Goal: Transaction & Acquisition: Purchase product/service

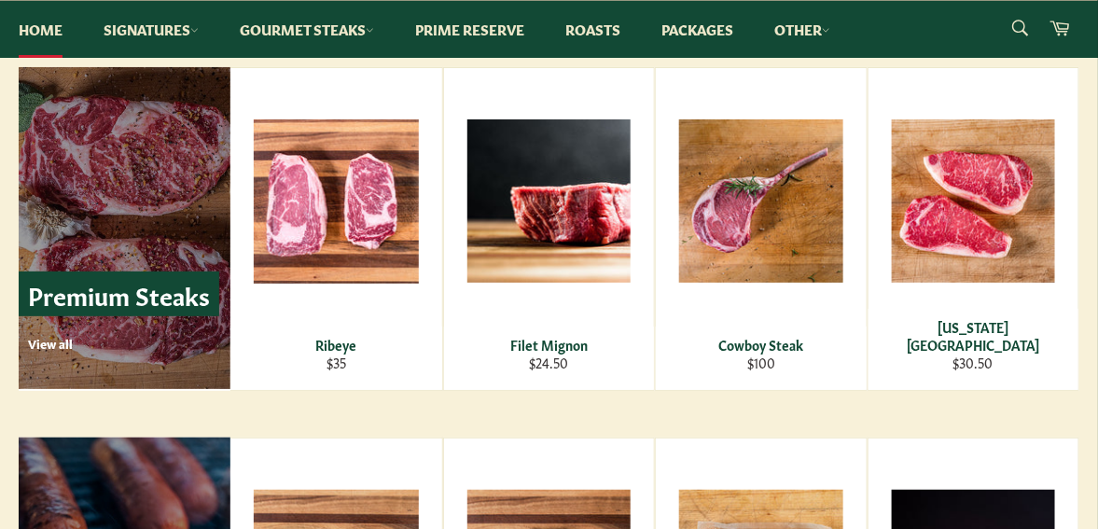
scroll to position [2247, 0]
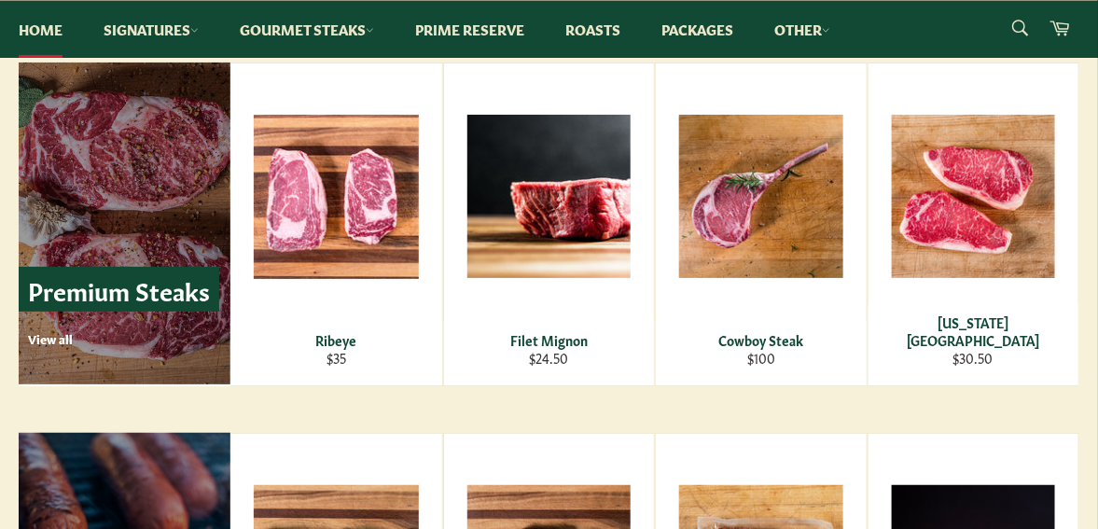
click at [1095, 352] on div "Premium Steaks View all Ribeye Regular price $35 View Filet Mignon Regular pric…" at bounding box center [549, 225] width 1098 height 324
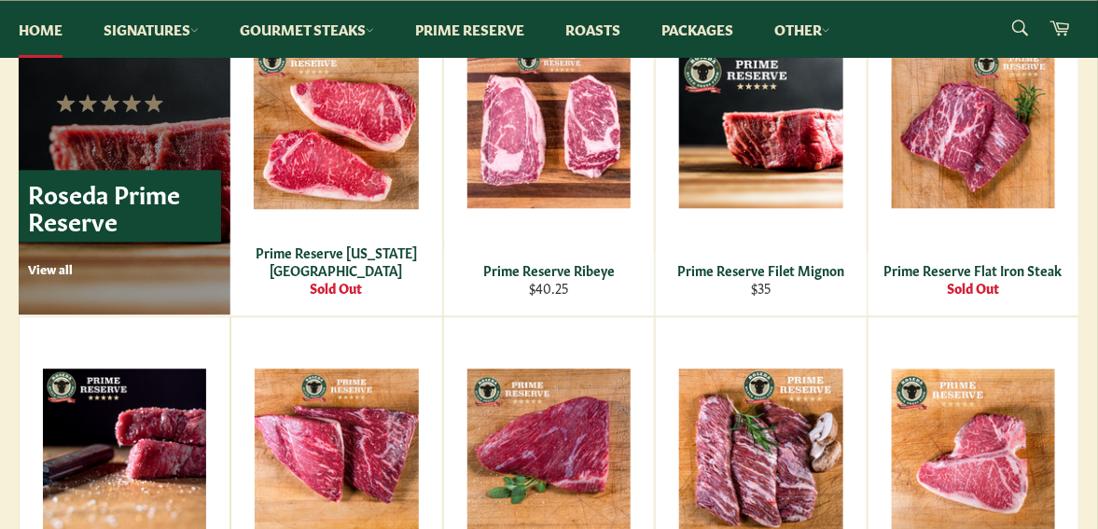
scroll to position [1311, 0]
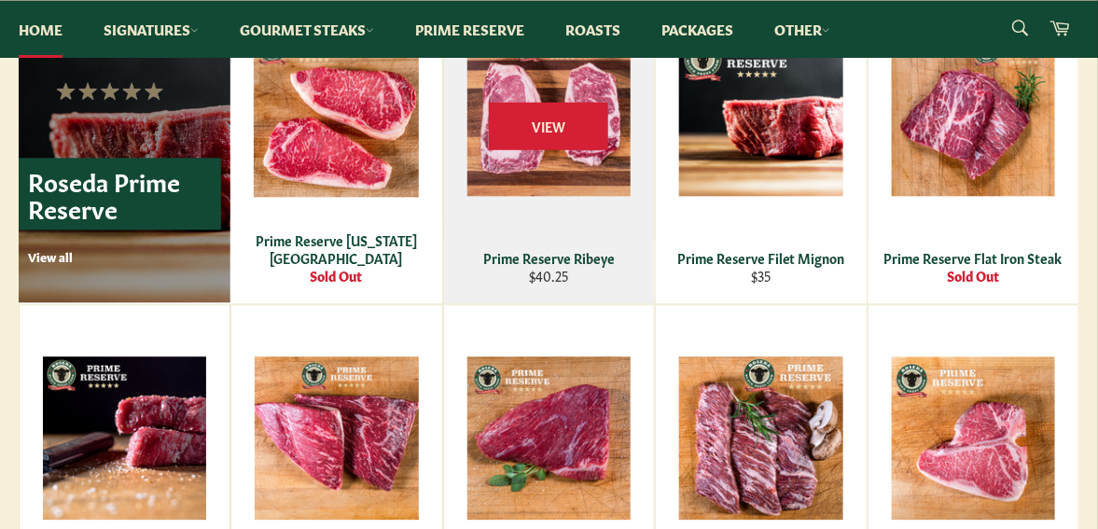
click at [550, 264] on div "Prime Reserve Ribeye" at bounding box center [548, 258] width 187 height 18
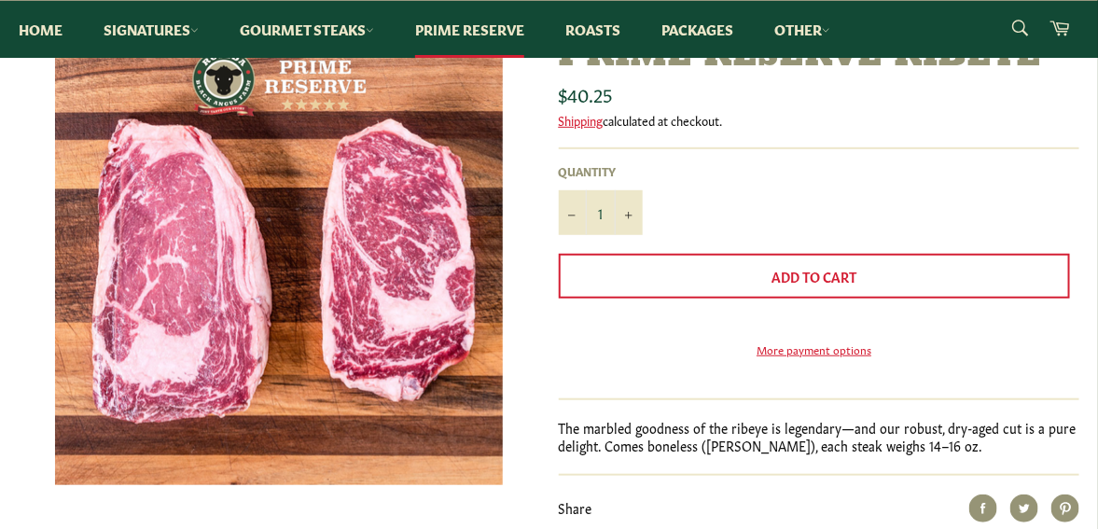
scroll to position [265, 0]
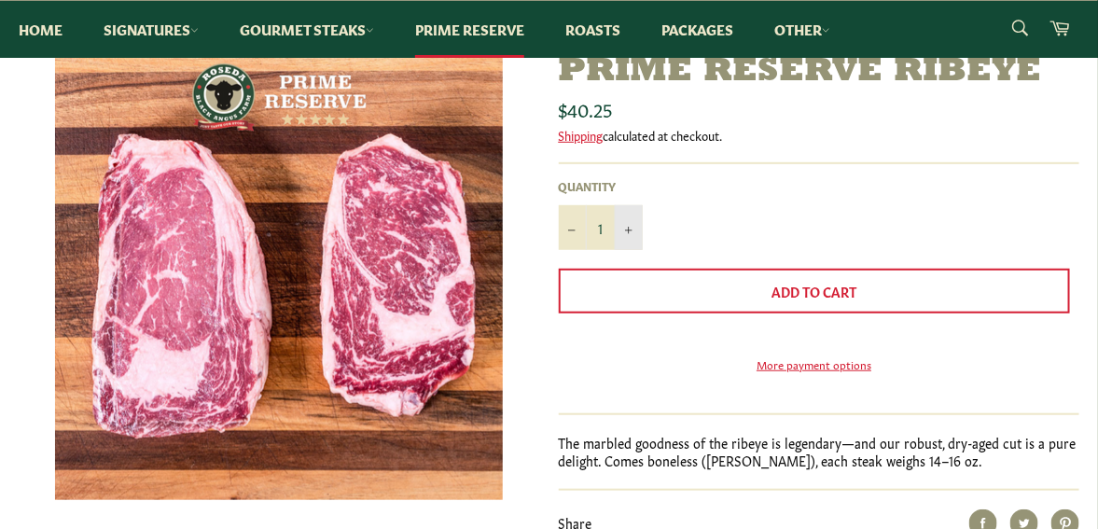
click at [629, 232] on icon "Increase item quantity by one" at bounding box center [628, 230] width 7 height 7
type input "2"
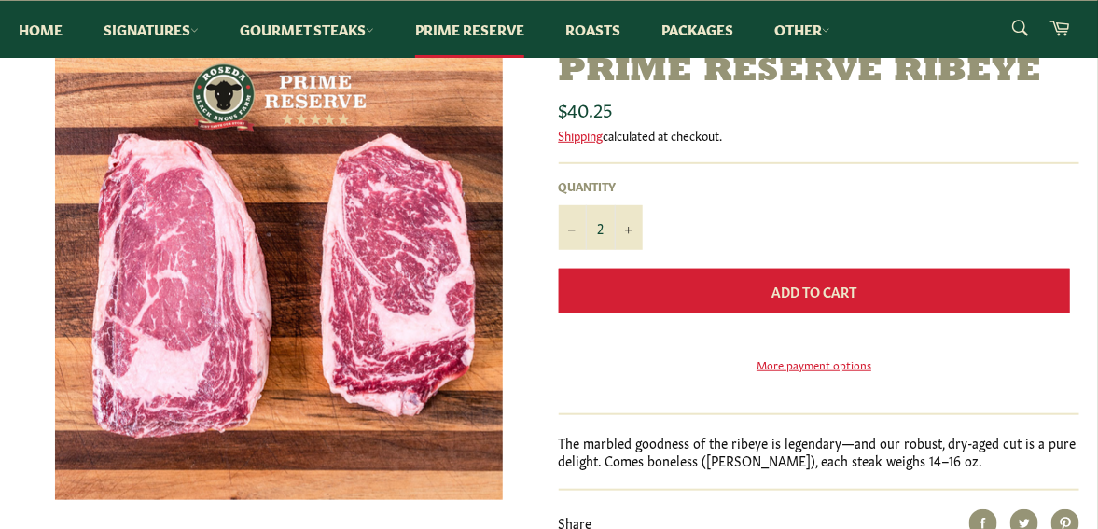
click at [832, 286] on span "Add to Cart" at bounding box center [814, 291] width 85 height 19
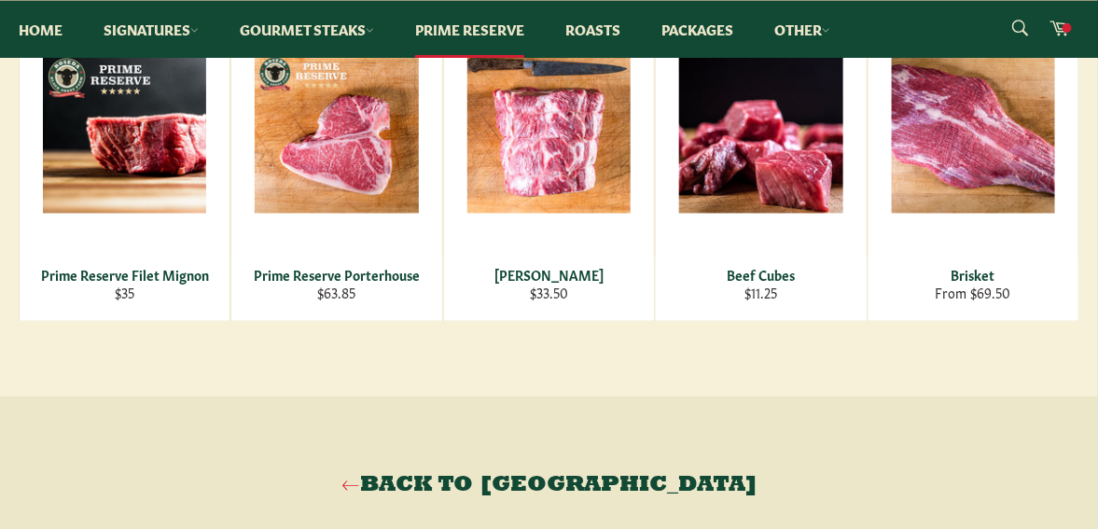
scroll to position [976, 0]
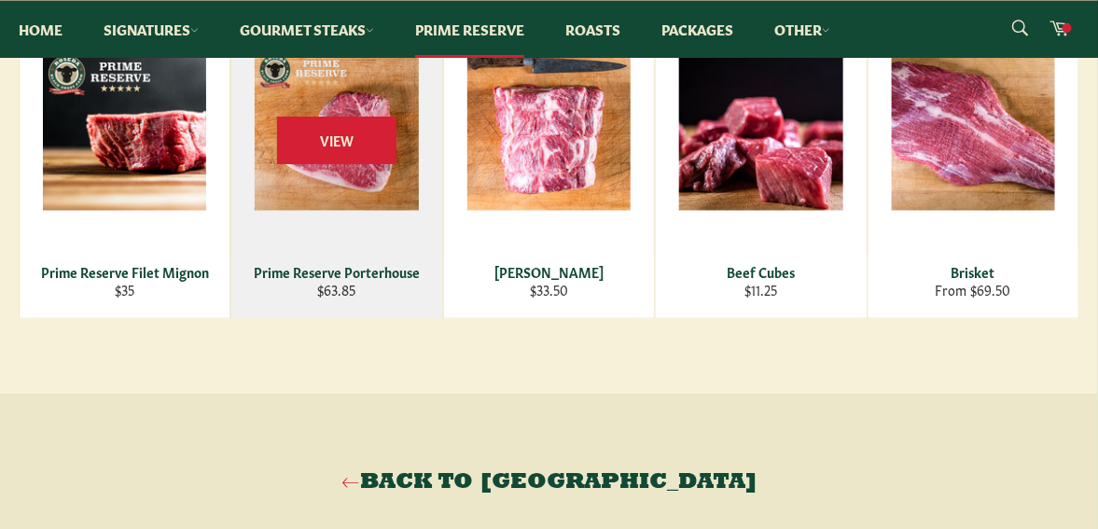
click at [332, 282] on div "Prime Reserve Porterhouse" at bounding box center [337, 273] width 187 height 18
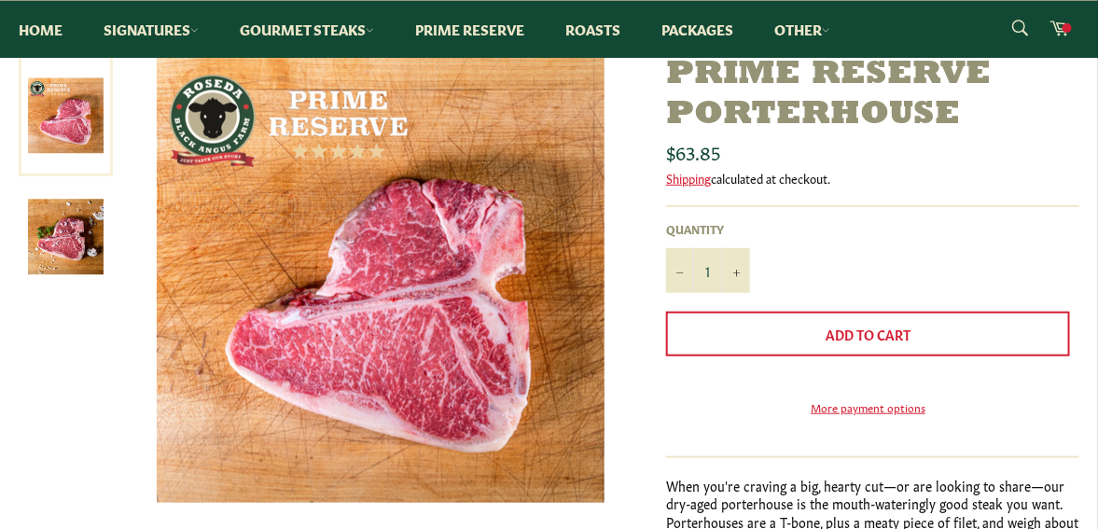
scroll to position [257, 0]
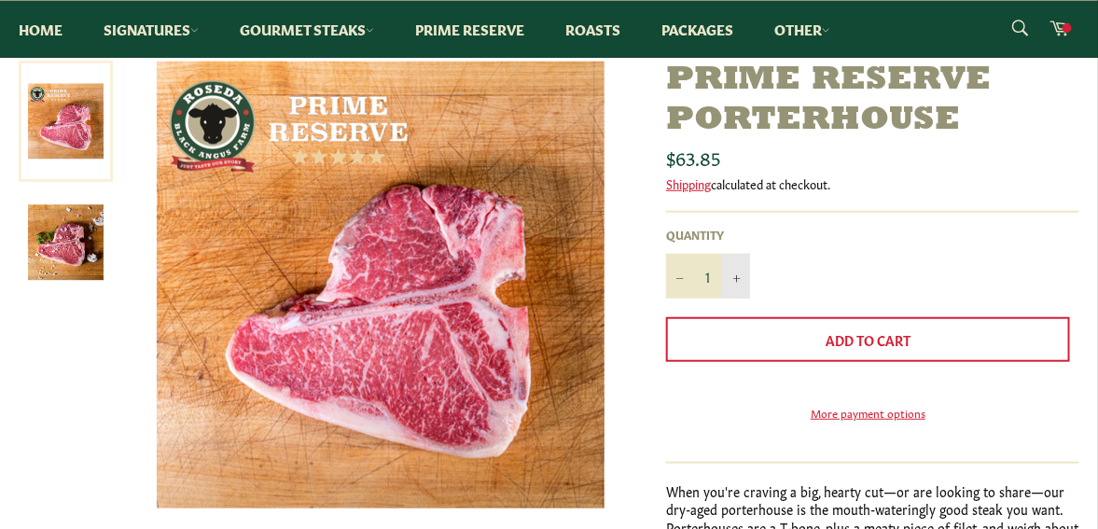
click at [741, 274] on button "+" at bounding box center [736, 276] width 28 height 45
type input "2"
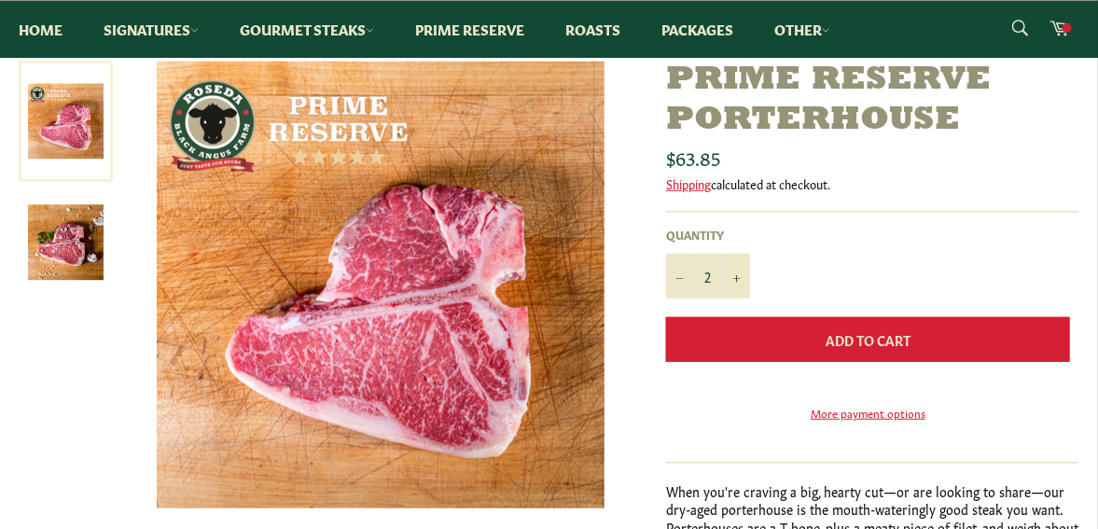
click at [850, 325] on button "Add to Cart" at bounding box center [868, 339] width 404 height 45
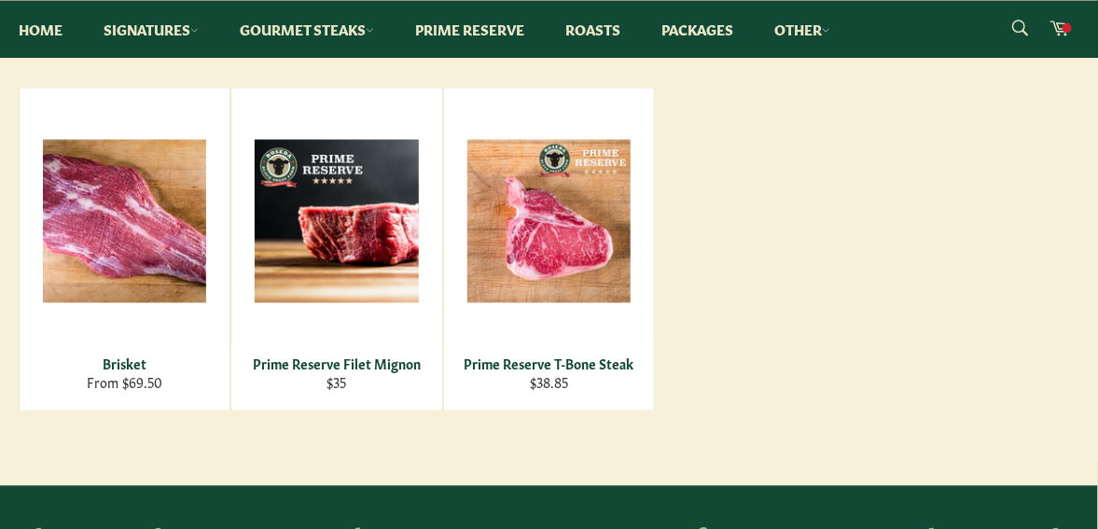
scroll to position [965, 0]
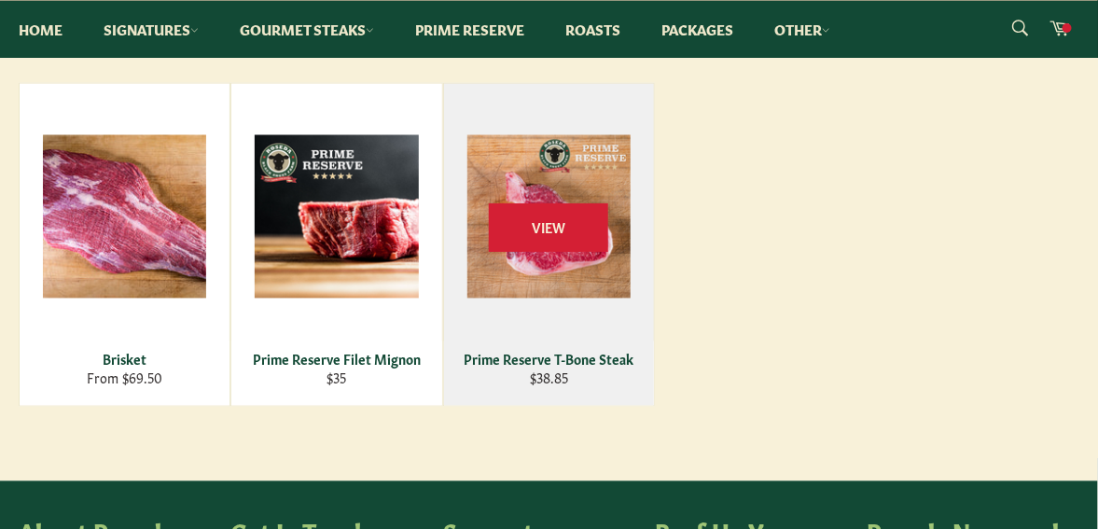
click at [550, 369] on div "Prime Reserve T-Bone Steak" at bounding box center [548, 360] width 187 height 18
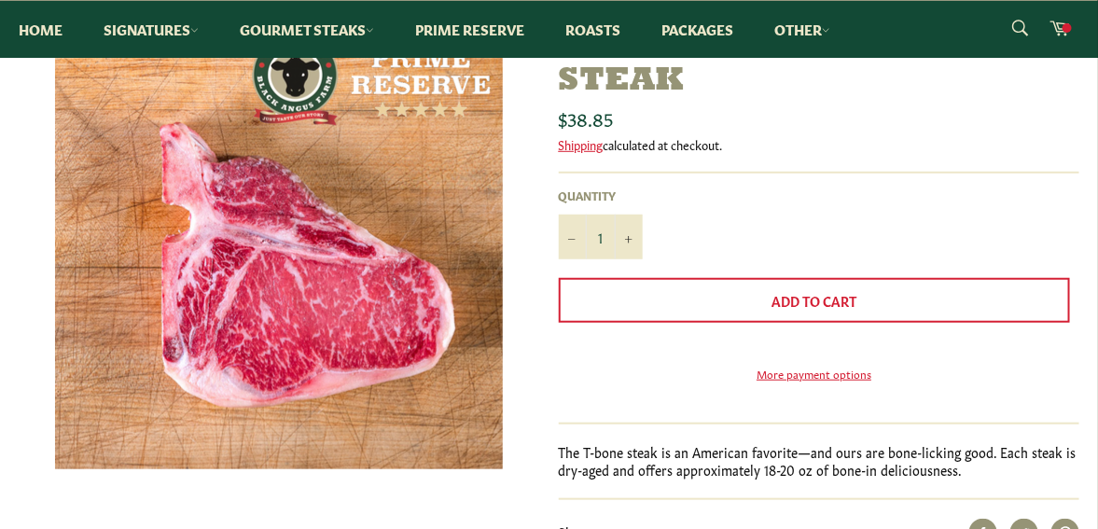
scroll to position [299, 0]
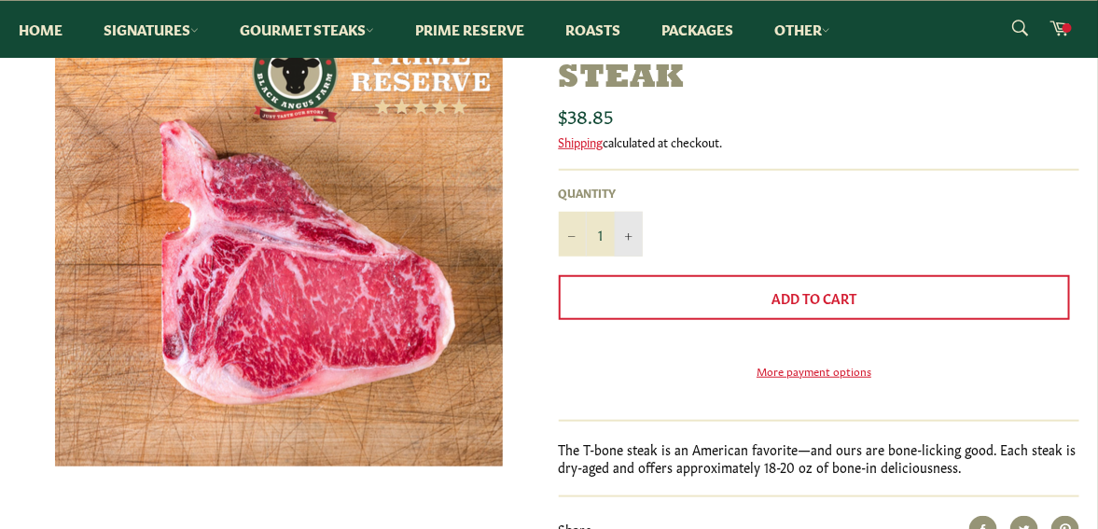
click at [630, 237] on icon "Increase item quantity by one" at bounding box center [628, 236] width 7 height 7
type input "2"
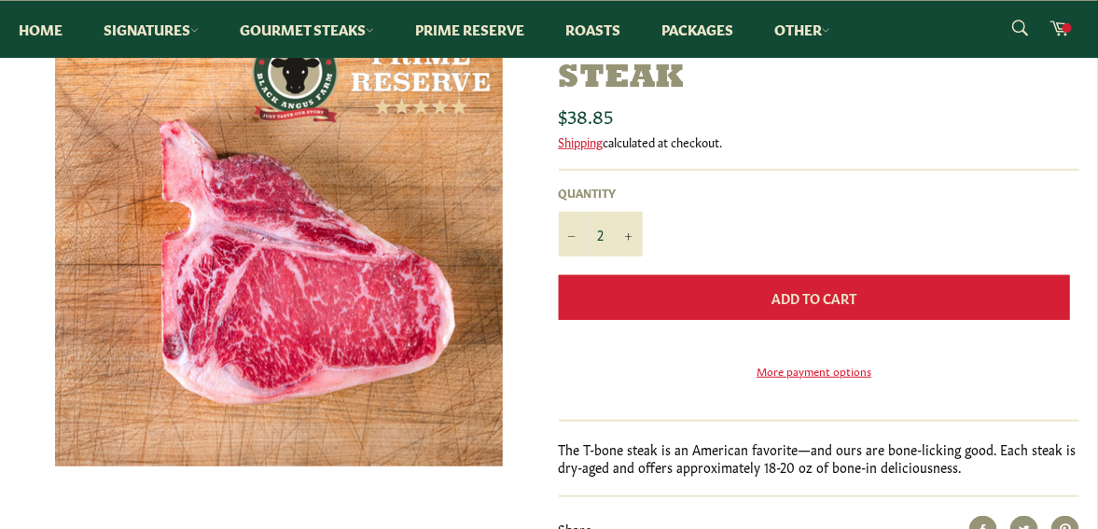
click at [790, 288] on span "Add to Cart" at bounding box center [814, 297] width 85 height 19
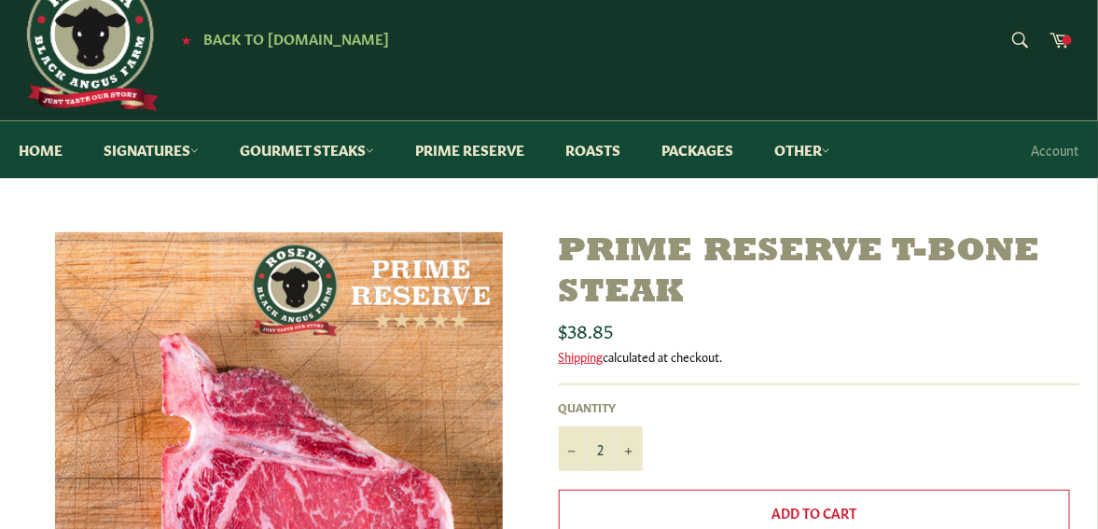
scroll to position [49, 0]
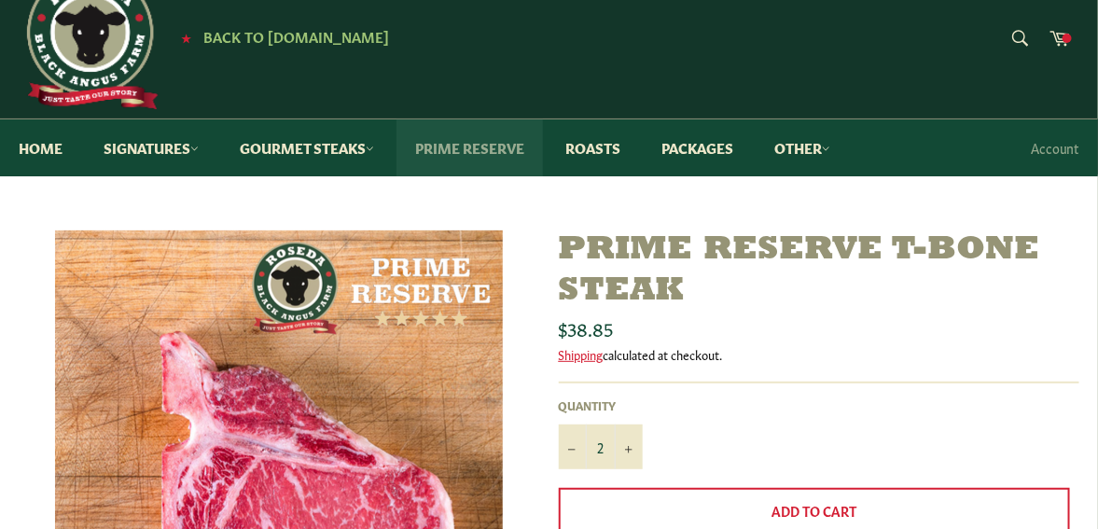
click at [478, 143] on link "Prime Reserve" at bounding box center [470, 147] width 146 height 57
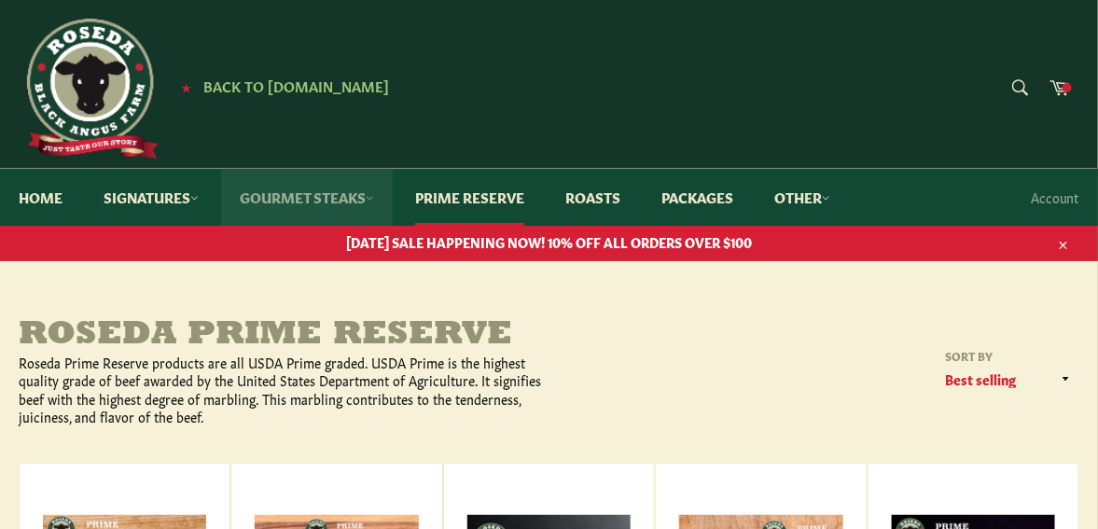
click at [303, 202] on link "Gourmet Steaks" at bounding box center [307, 197] width 172 height 57
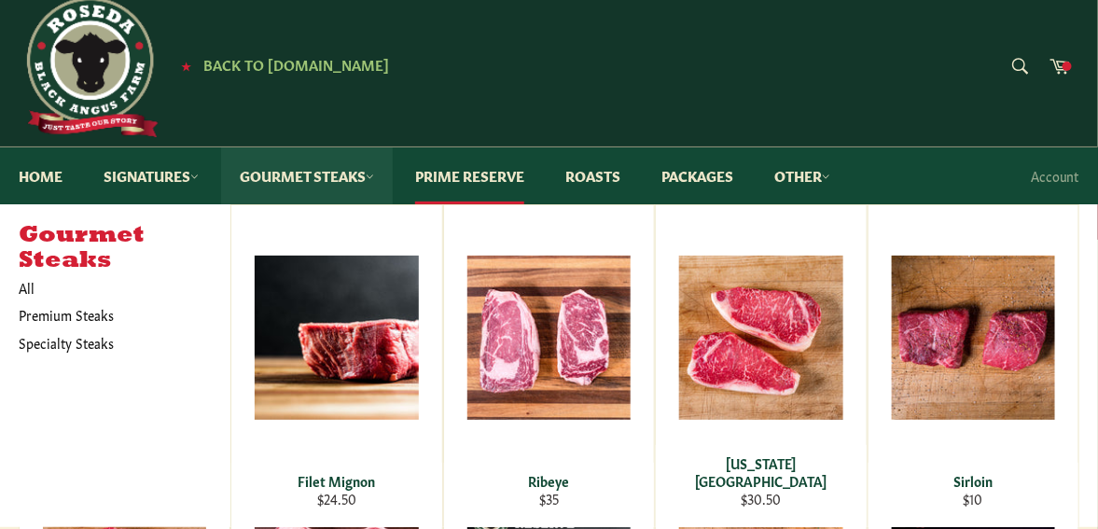
scroll to position [26, 0]
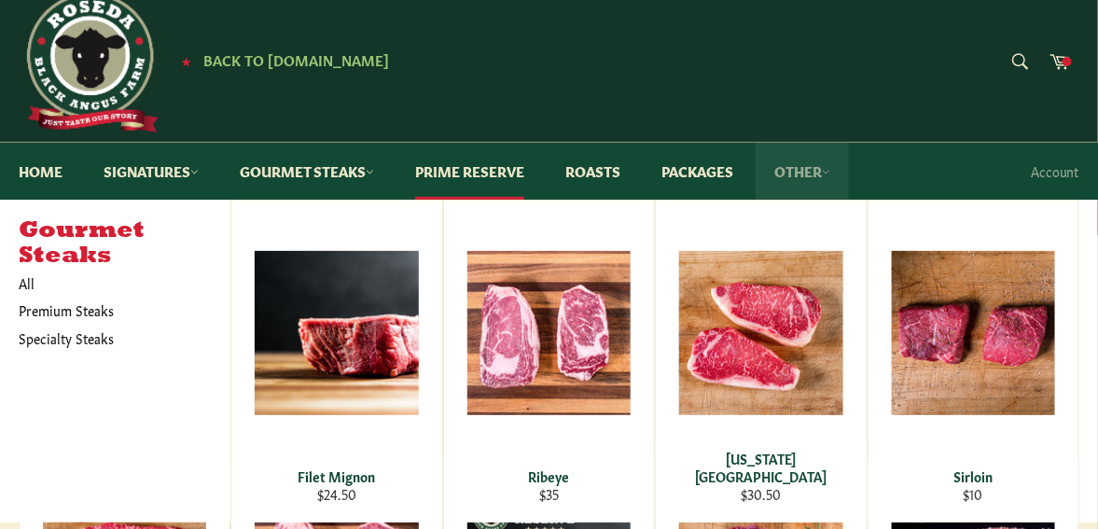
click at [795, 165] on link "Other" at bounding box center [802, 171] width 93 height 57
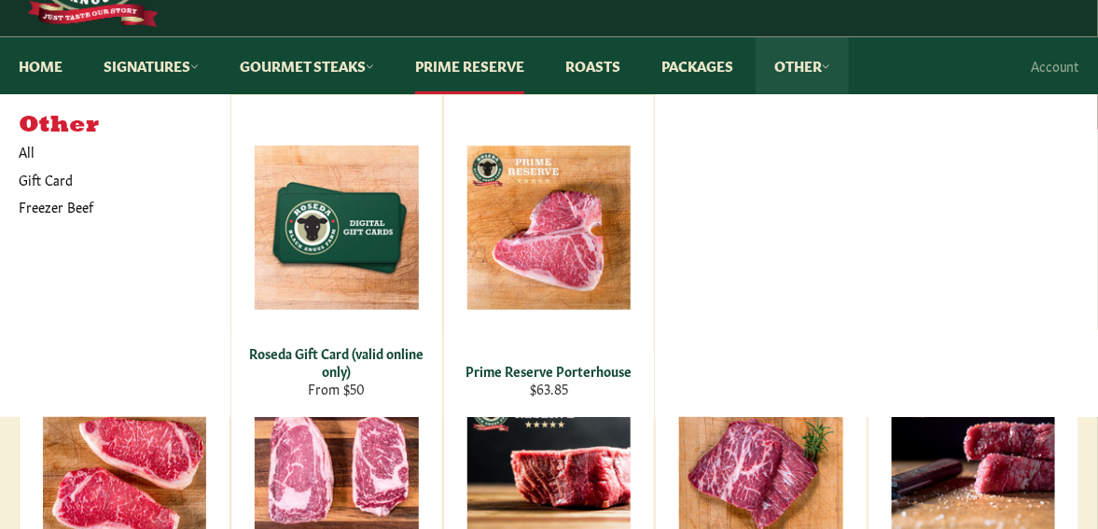
scroll to position [0, 0]
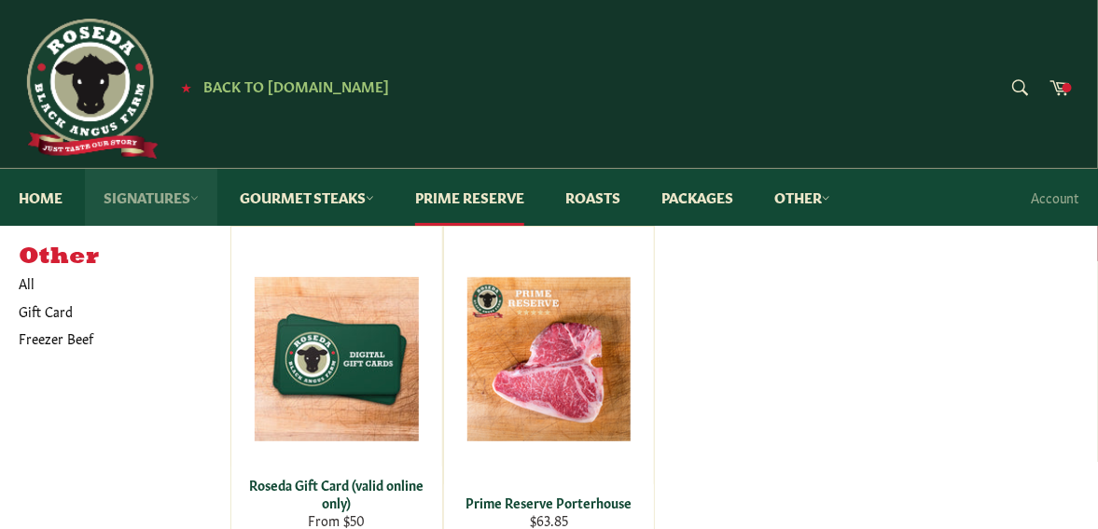
click at [145, 202] on link "Signatures" at bounding box center [151, 197] width 132 height 57
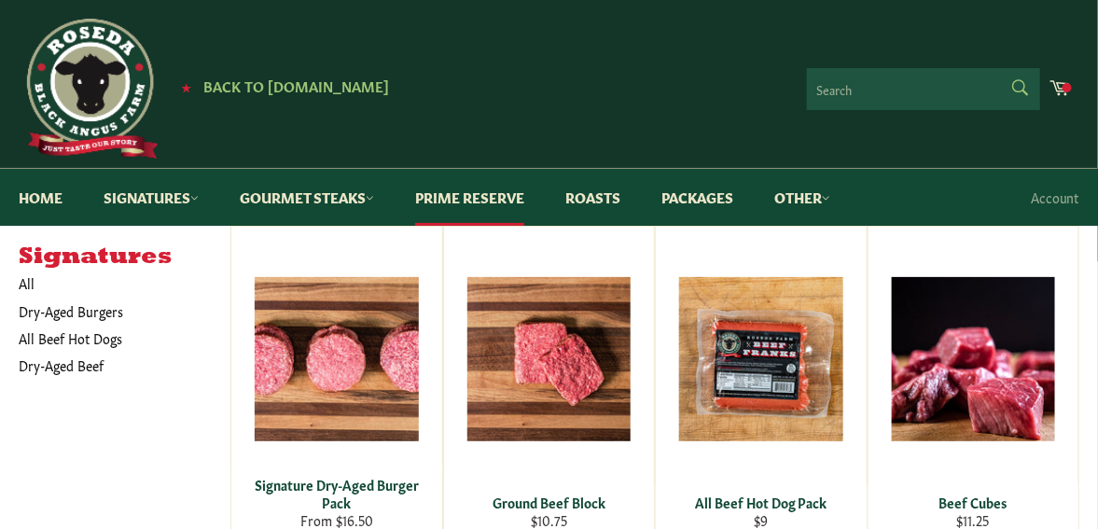
click at [1013, 87] on form "Search Search" at bounding box center [923, 89] width 233 height 42
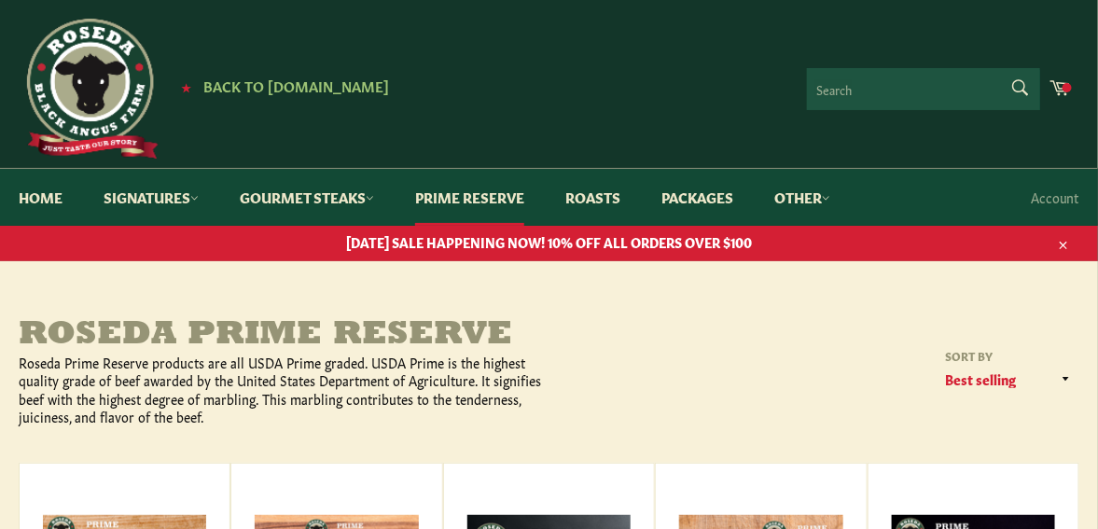
click at [859, 85] on input "Search" at bounding box center [923, 89] width 233 height 42
type input "cowboy steak"
click at [998, 68] on button "Search" at bounding box center [1019, 87] width 42 height 39
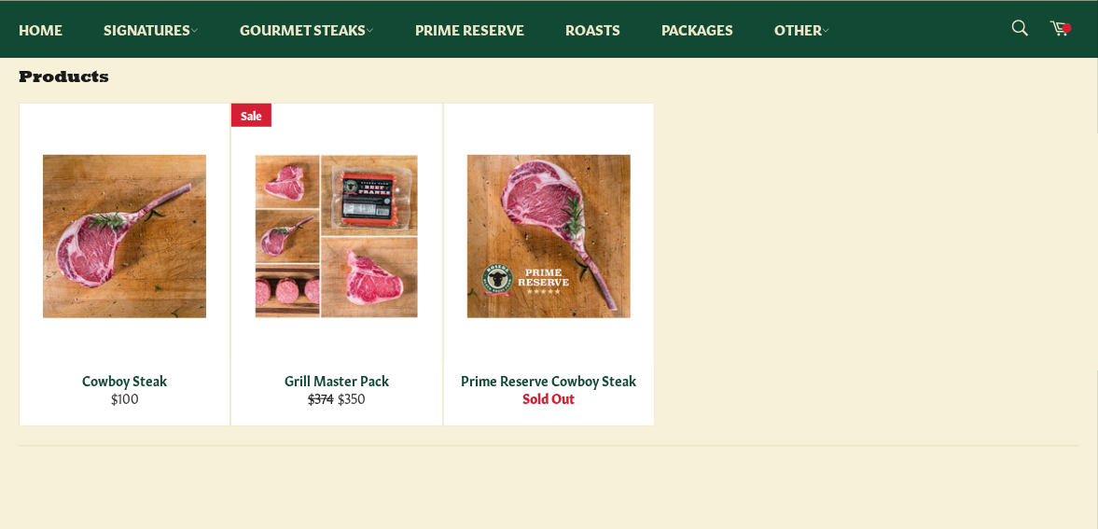
scroll to position [346, 0]
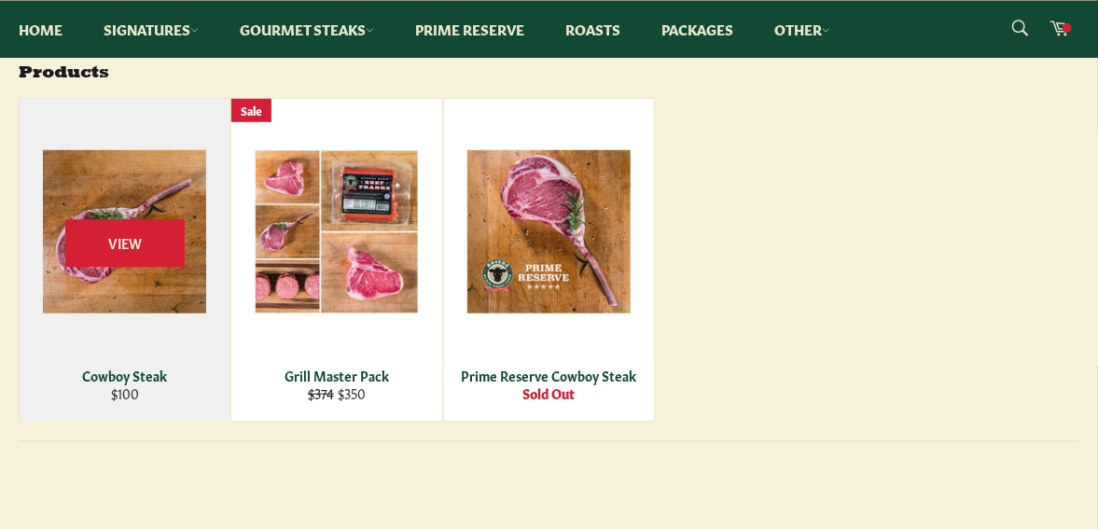
click at [146, 370] on div "Cowboy Steak" at bounding box center [125, 376] width 187 height 18
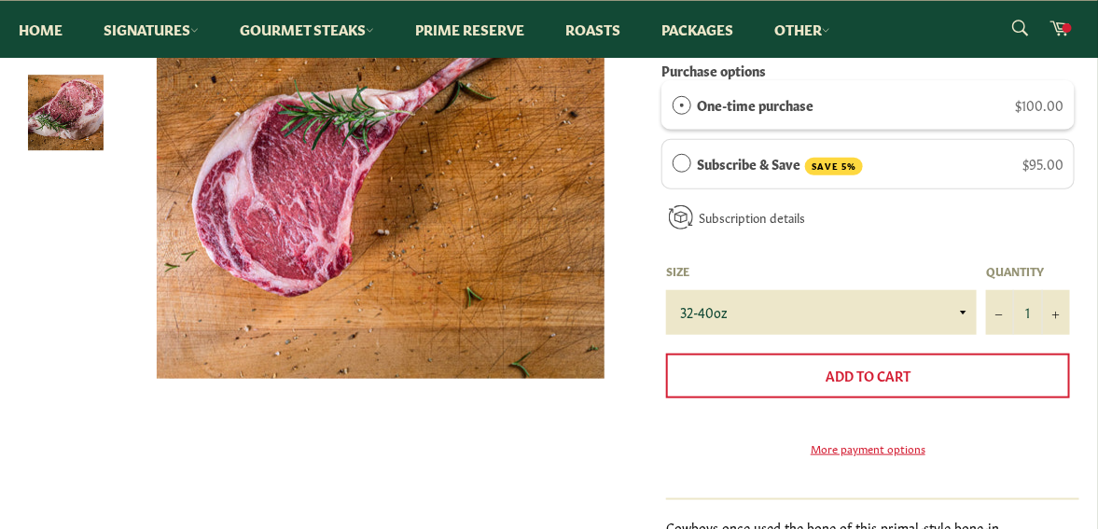
scroll to position [440, 0]
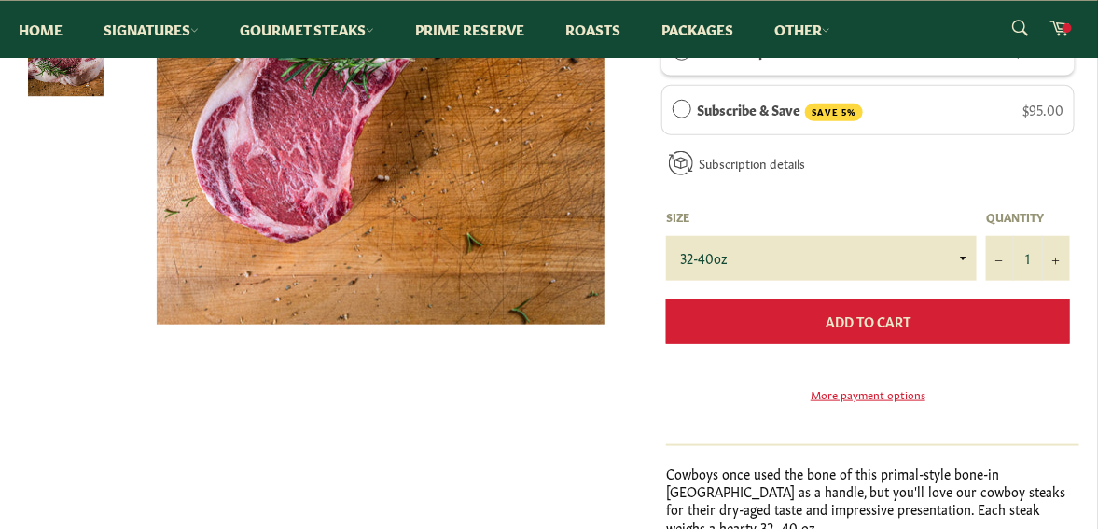
click at [845, 324] on span "Add to Cart" at bounding box center [868, 321] width 85 height 19
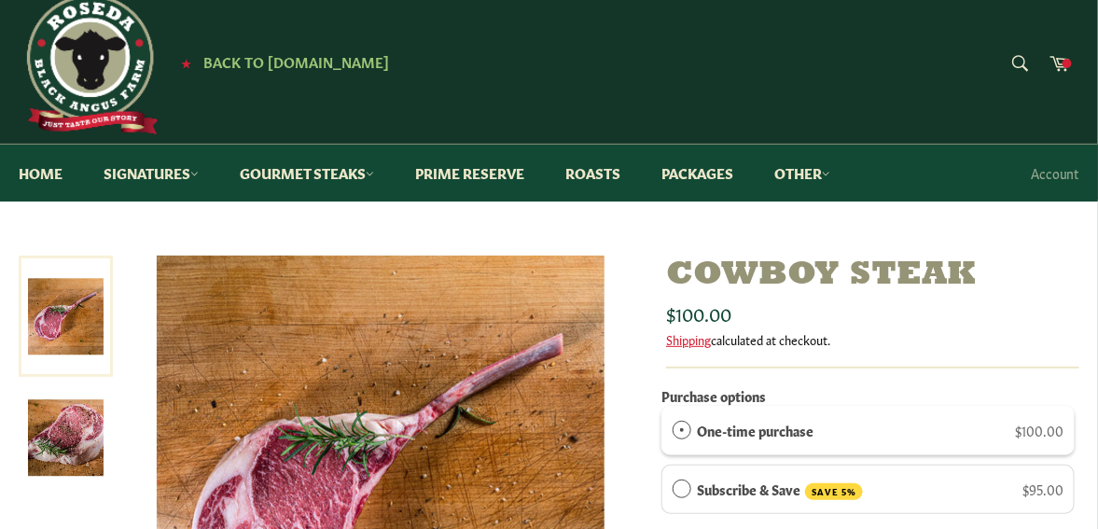
scroll to position [31, 0]
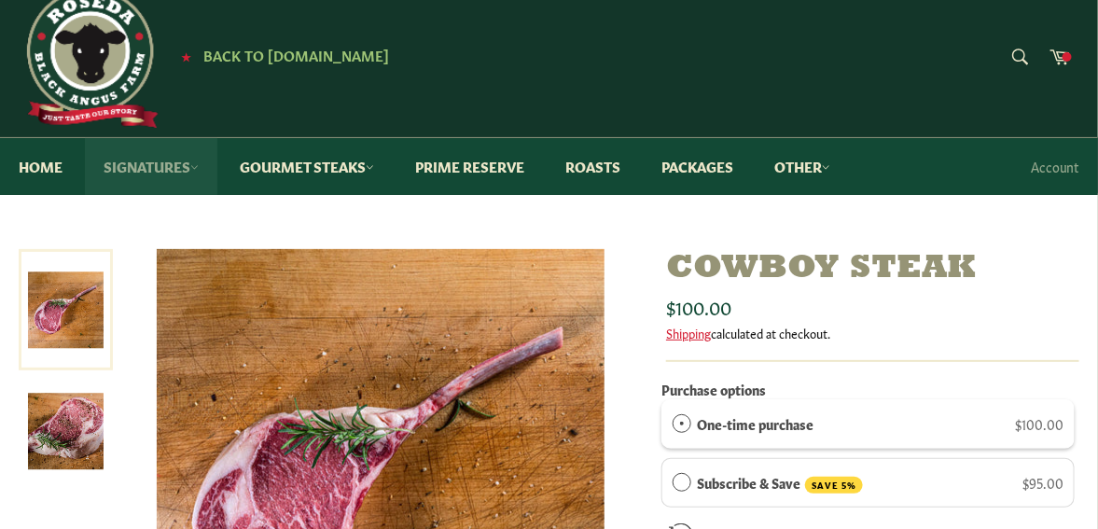
click at [134, 167] on link "Signatures" at bounding box center [151, 166] width 132 height 57
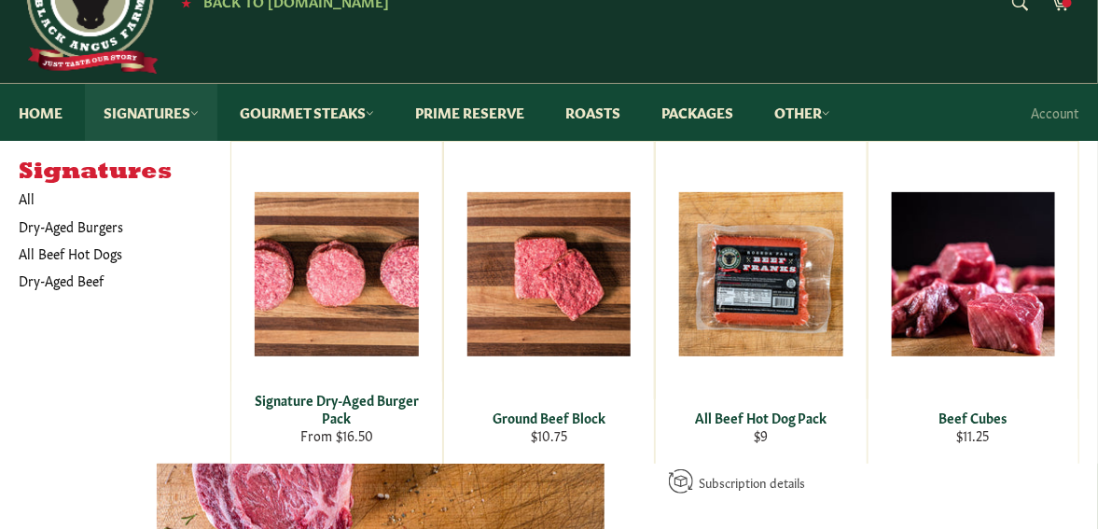
scroll to position [73, 0]
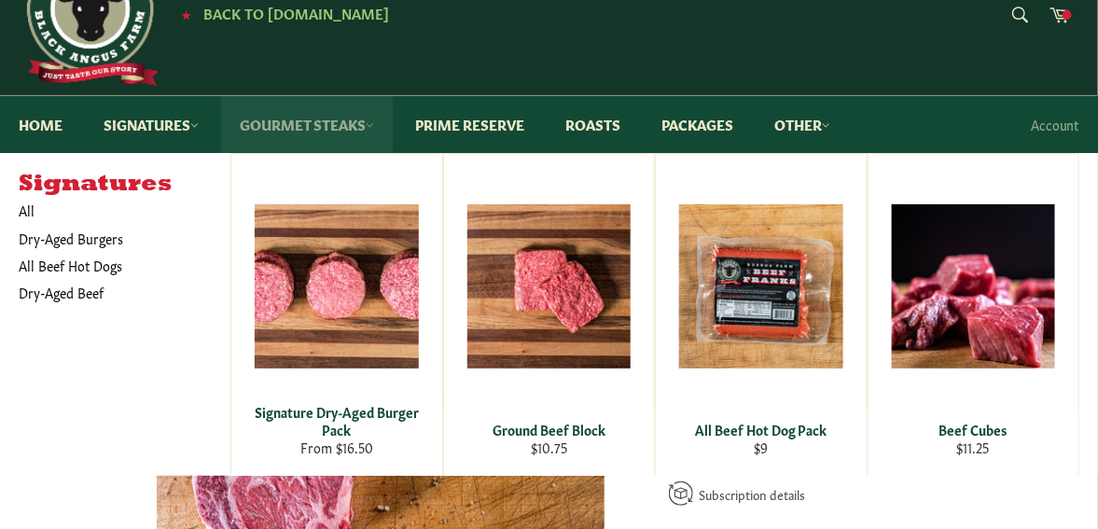
click at [323, 120] on link "Gourmet Steaks" at bounding box center [307, 124] width 172 height 57
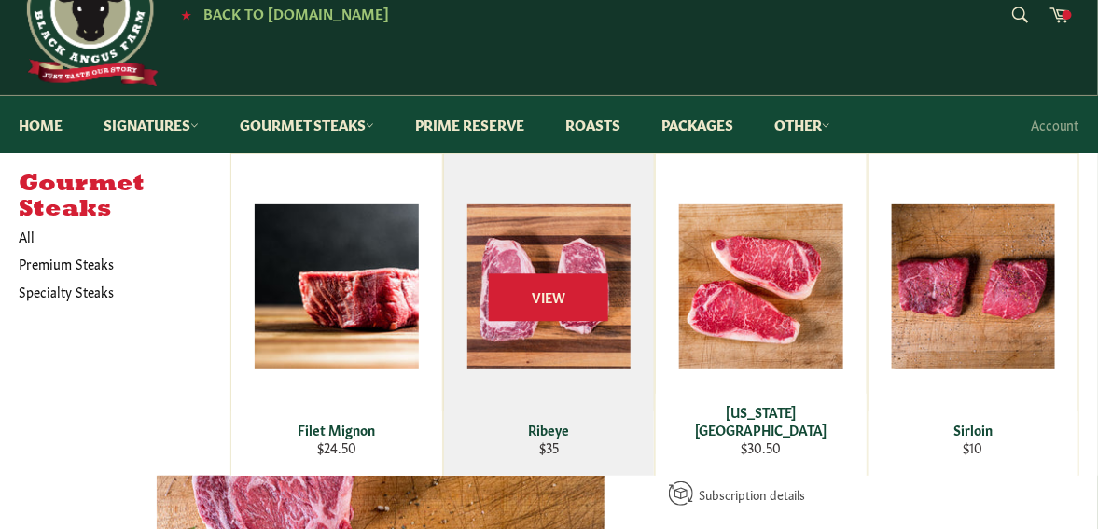
click at [545, 426] on div "Ribeye" at bounding box center [548, 430] width 187 height 18
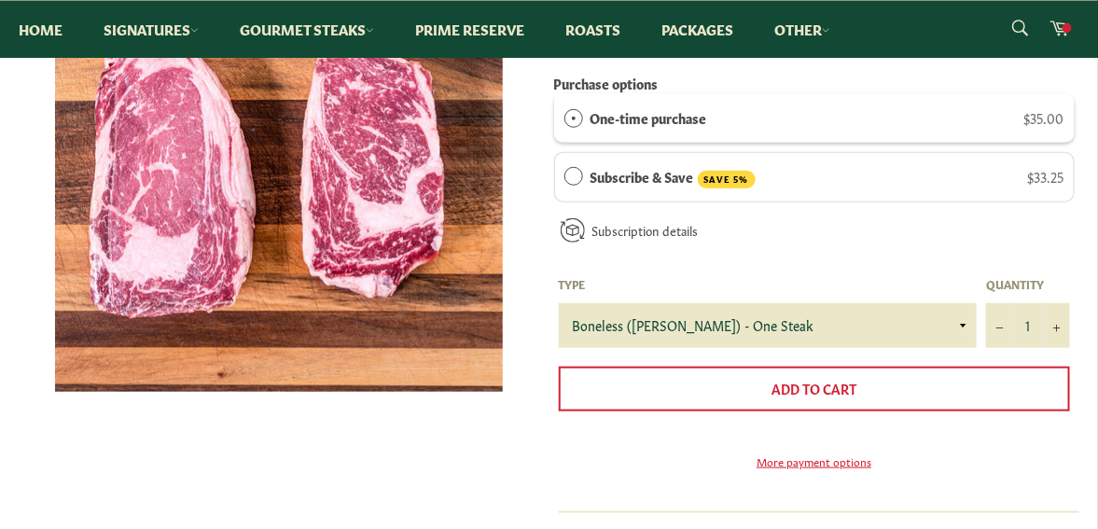
scroll to position [395, 0]
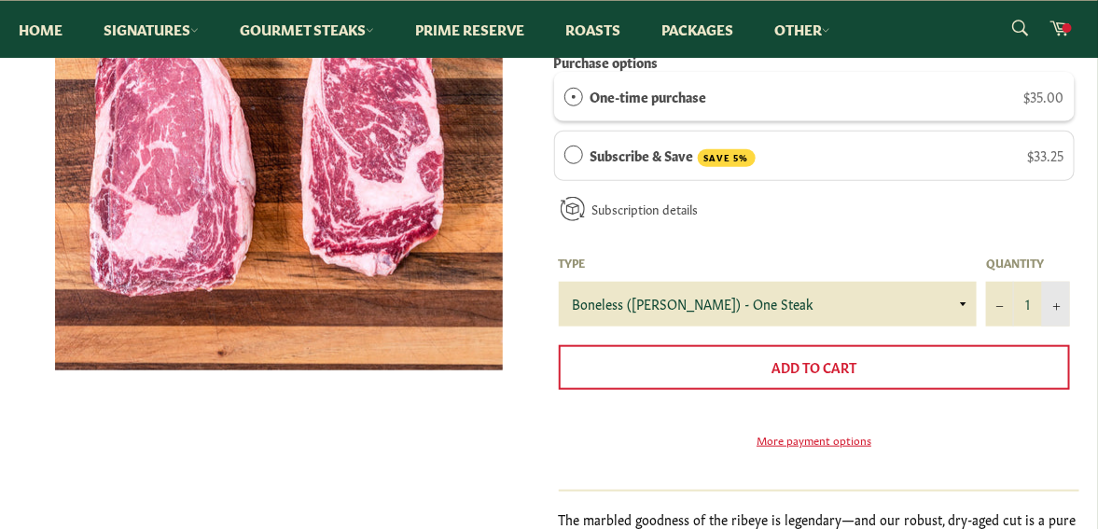
click at [1056, 303] on icon "Increase item quantity by one" at bounding box center [1056, 306] width 7 height 7
type input "2"
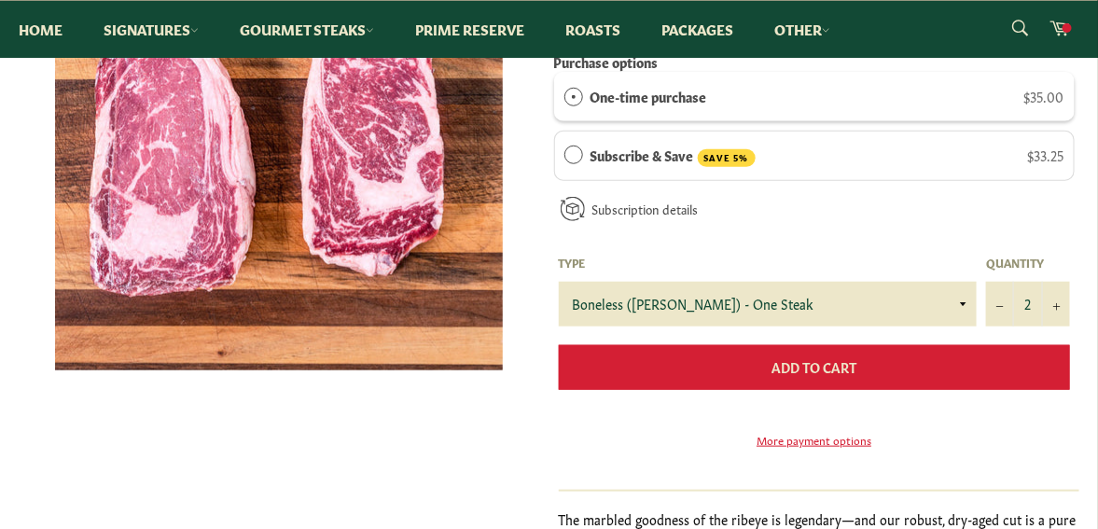
click at [846, 358] on span "Add to Cart" at bounding box center [814, 366] width 85 height 19
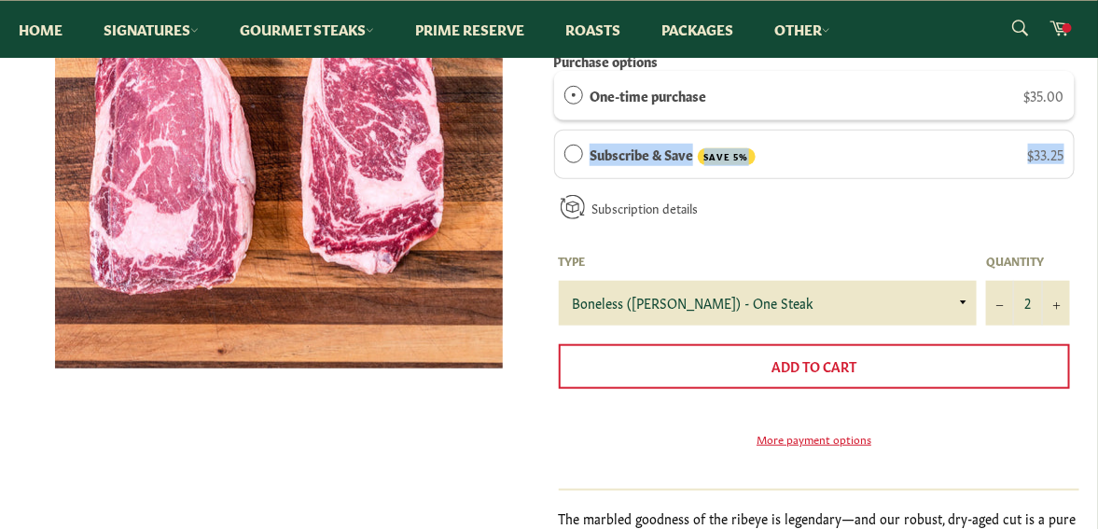
drag, startPoint x: 1097, startPoint y: 172, endPoint x: 1086, endPoint y: 105, distance: 68.1
click at [1086, 105] on div "Ribeye Sale Regular price $35.00 Shipping calculated at checkout. Purchase opti…" at bounding box center [549, 304] width 1098 height 766
drag, startPoint x: 1086, startPoint y: 105, endPoint x: 952, endPoint y: 195, distance: 162.0
click at [952, 195] on div "Subscription details How subscriptions work You can modify or cancel your subsc…" at bounding box center [815, 213] width 522 height 51
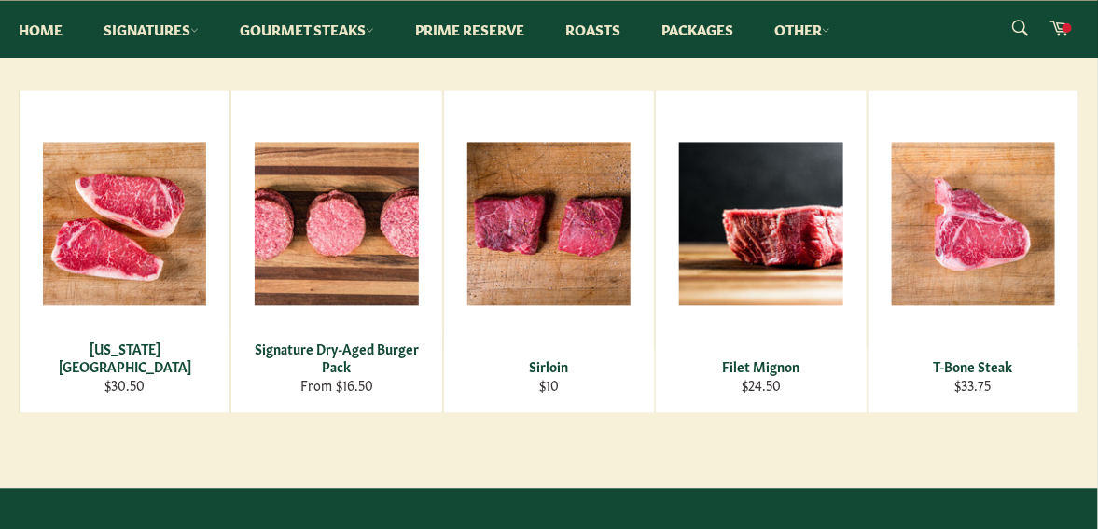
scroll to position [1089, 0]
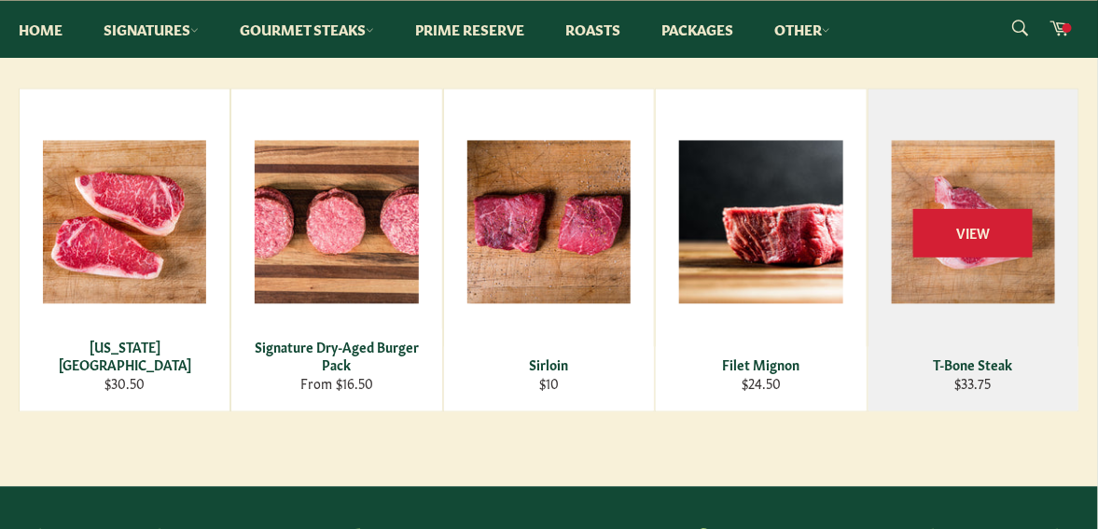
click at [981, 377] on div "View" at bounding box center [974, 251] width 210 height 322
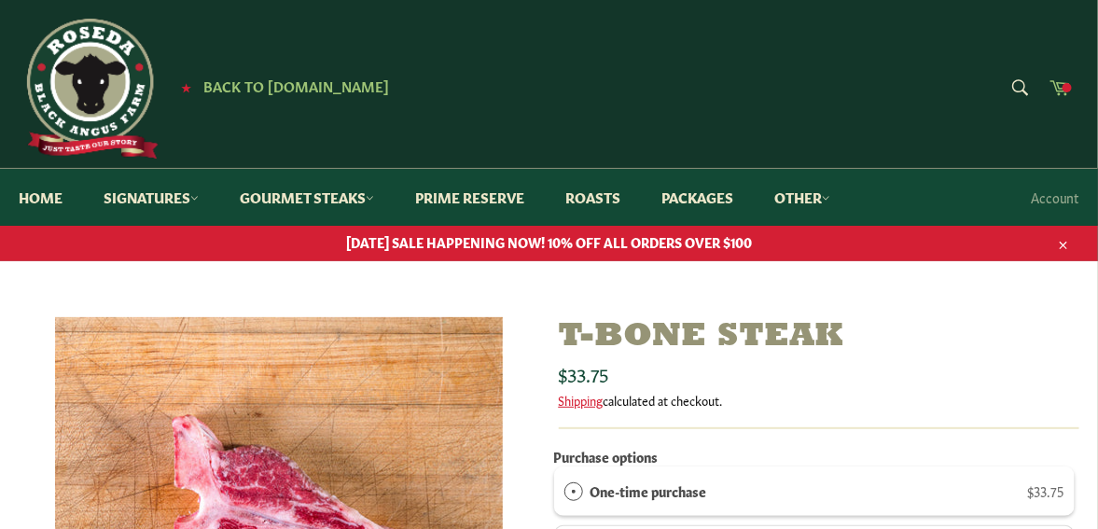
click at [1067, 90] on span at bounding box center [1067, 87] width 9 height 9
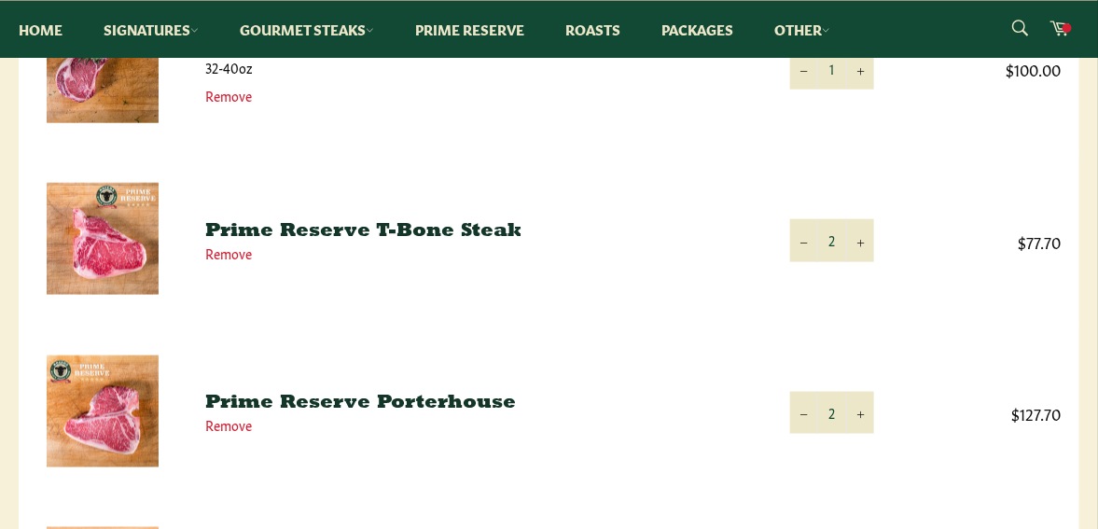
scroll to position [564, 0]
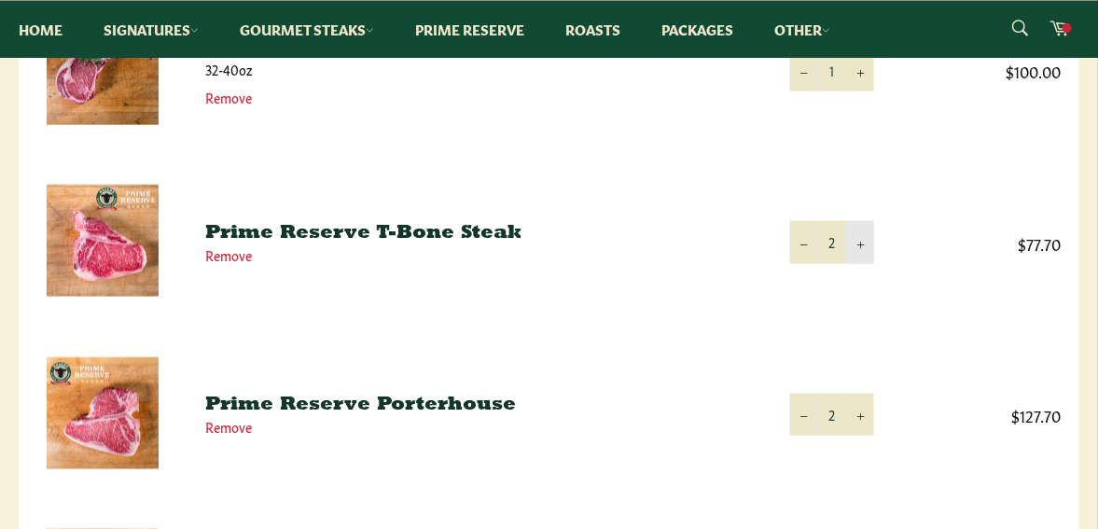
click at [866, 244] on button "+" at bounding box center [860, 242] width 28 height 42
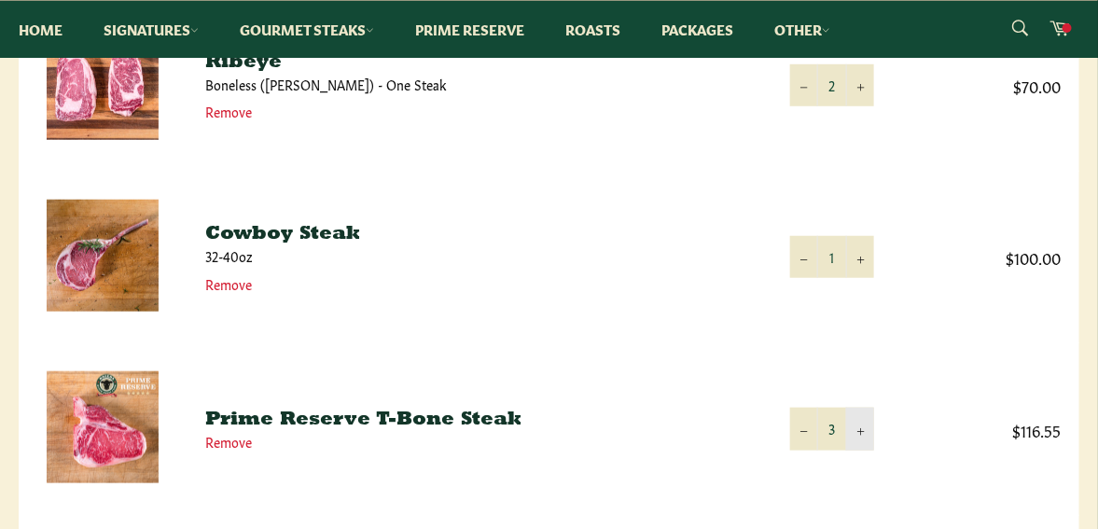
click at [864, 408] on button "+" at bounding box center [860, 429] width 28 height 42
click at [809, 425] on button "−" at bounding box center [804, 429] width 28 height 42
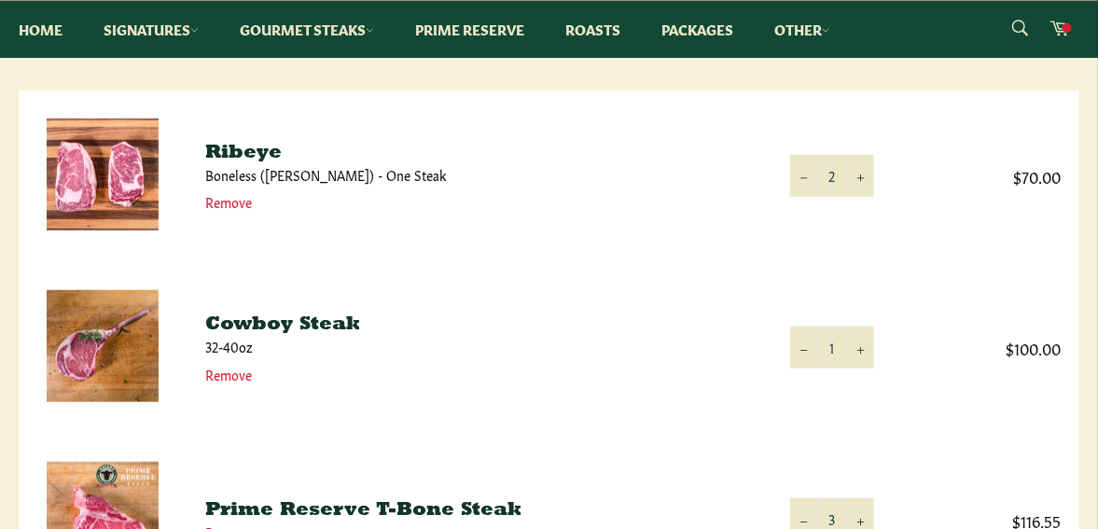
scroll to position [283, 0]
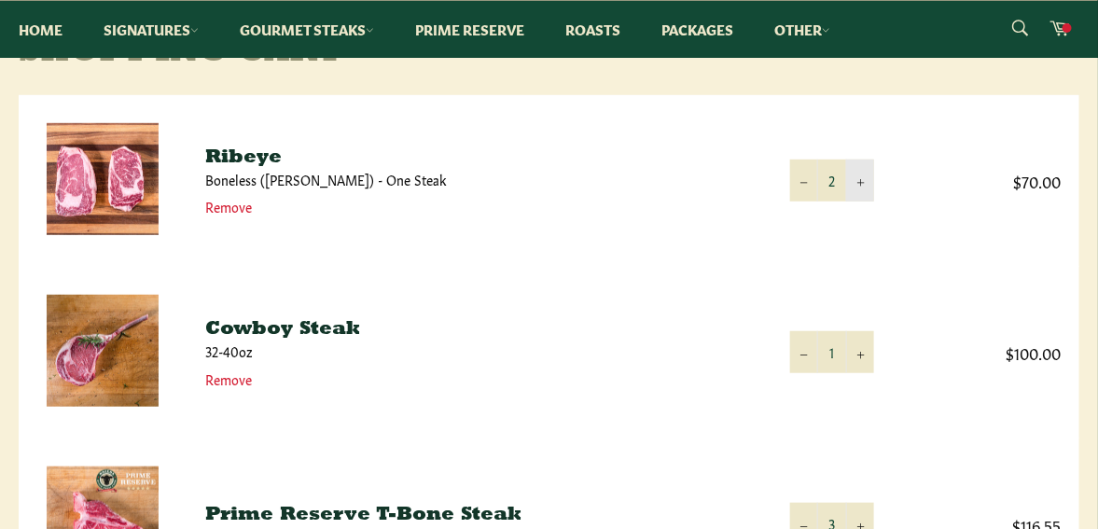
click at [861, 178] on button "+" at bounding box center [860, 181] width 28 height 42
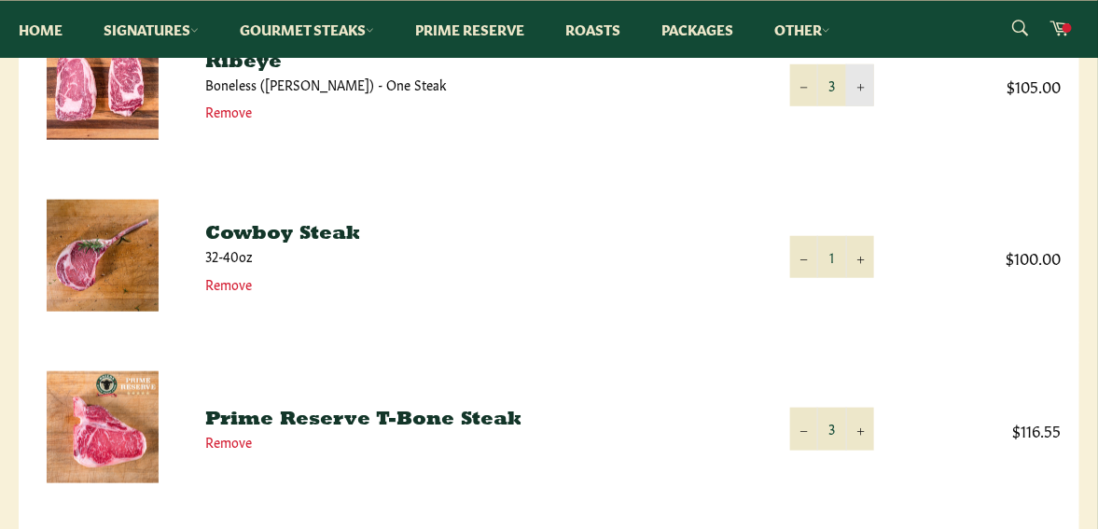
click at [864, 89] on icon "Increase item quantity by one" at bounding box center [860, 87] width 7 height 7
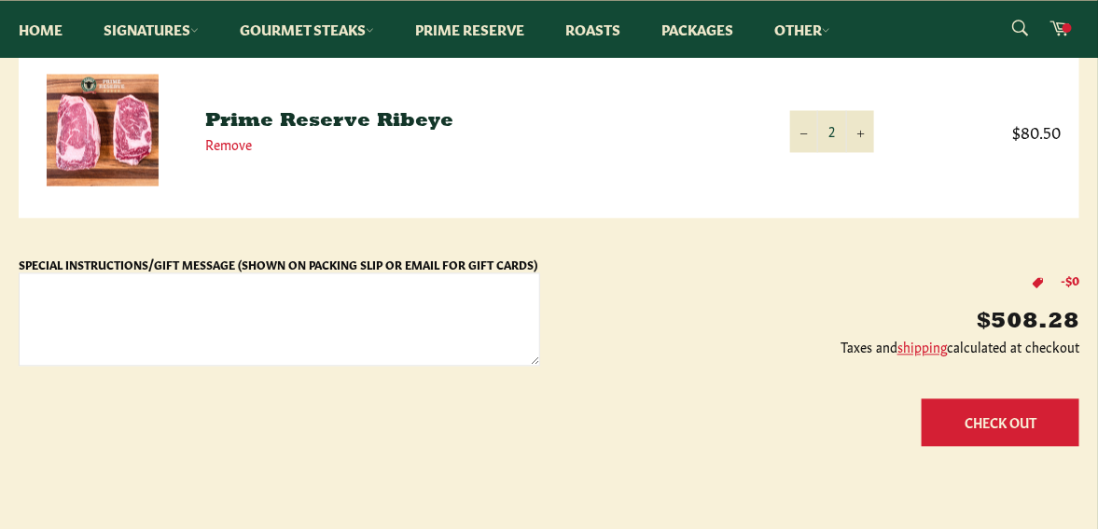
scroll to position [1026, 0]
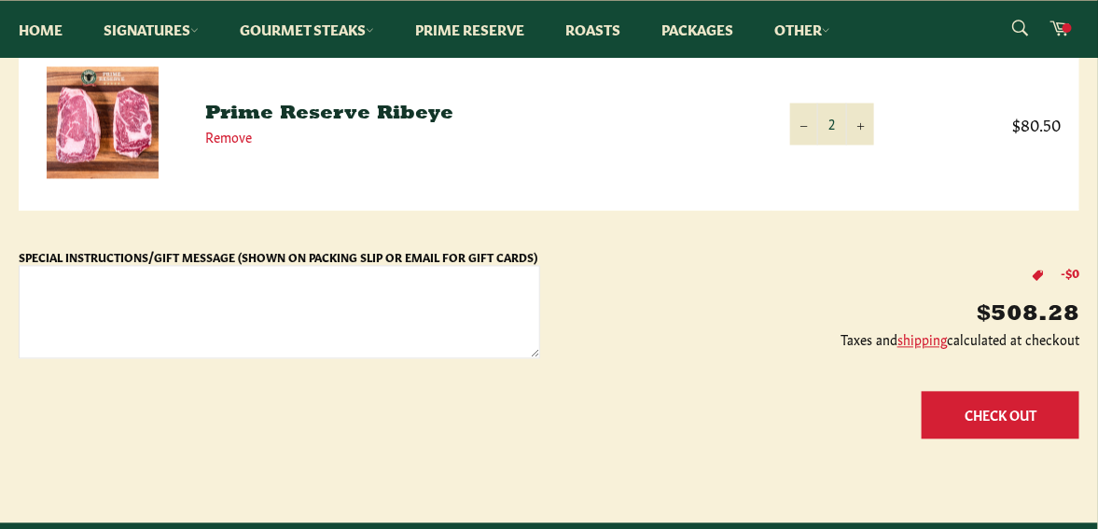
click at [1003, 417] on button "Check Out" at bounding box center [1001, 416] width 158 height 48
